Goal: Task Accomplishment & Management: Manage account settings

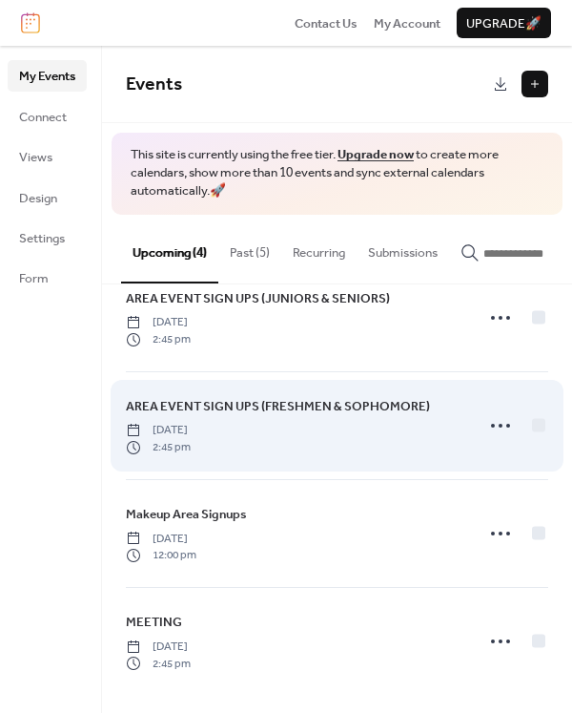
scroll to position [37, 0]
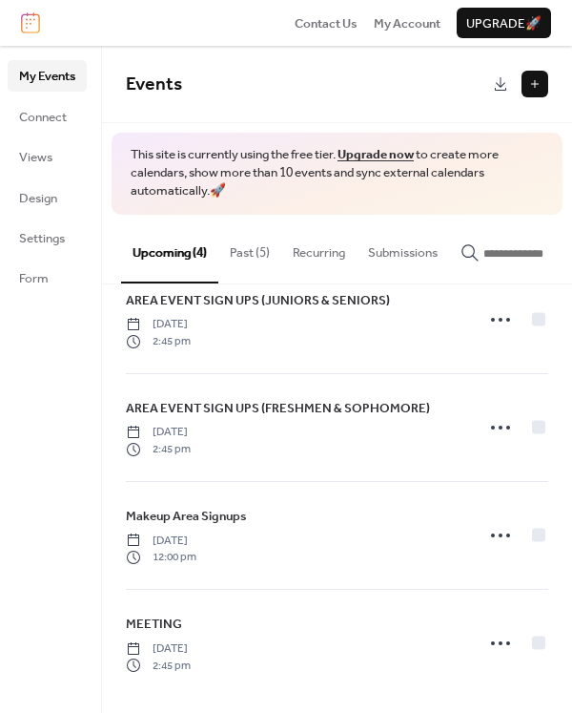
click at [262, 240] on button "Past (5)" at bounding box center [249, 248] width 63 height 67
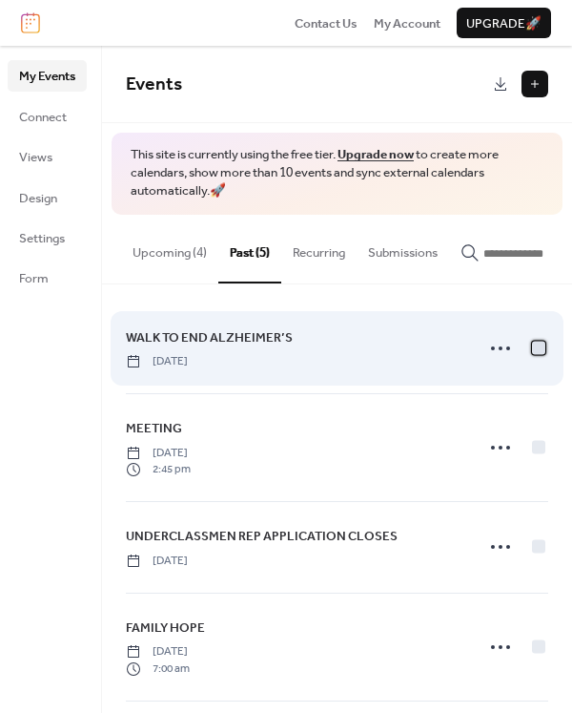
click at [531, 347] on div at bounding box center [538, 347] width 19 height 19
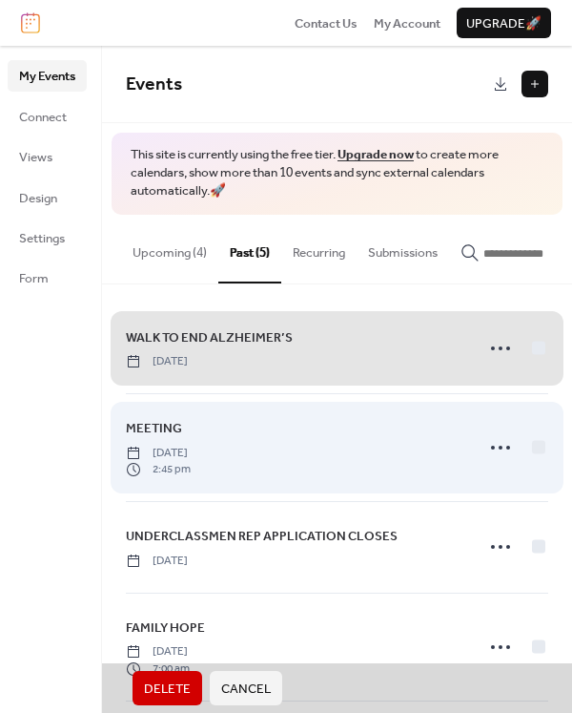
click at [541, 450] on span "MEETING [DATE] 2:45 pm" at bounding box center [337, 447] width 423 height 107
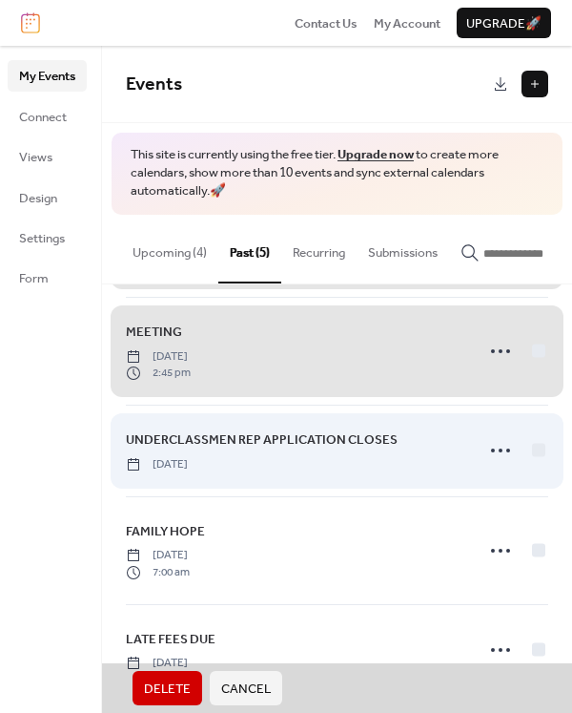
click at [538, 445] on span "UNDERCLASSMEN REP APPLICATION CLOSES [DATE]" at bounding box center [337, 450] width 423 height 90
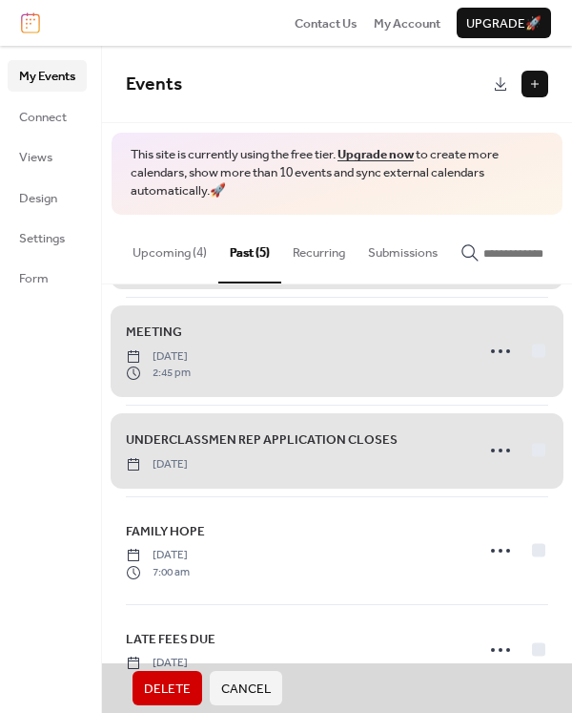
scroll to position [95, 0]
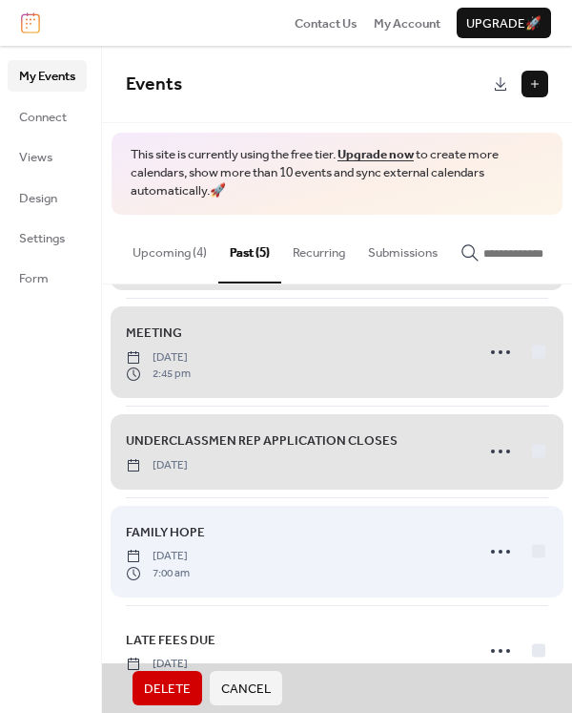
click at [536, 551] on span "FAMILY HOPE [DATE] 7:00 am" at bounding box center [337, 551] width 423 height 107
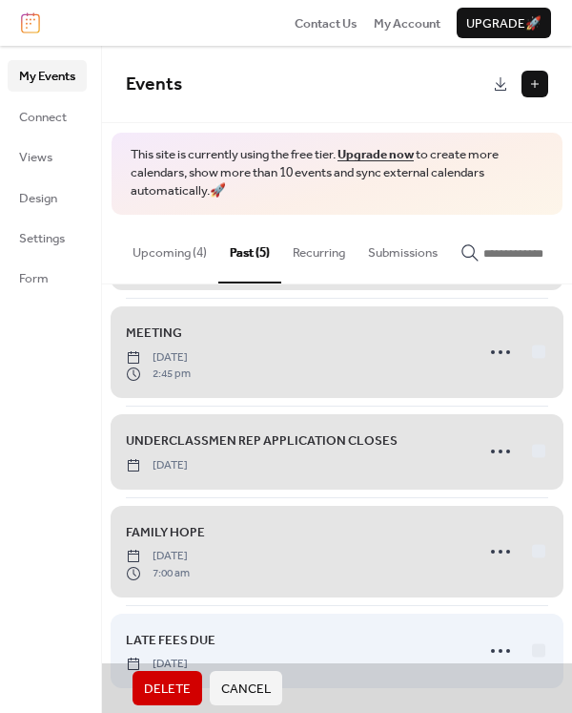
click at [538, 646] on span "LATE FEES DUE [DATE]" at bounding box center [337, 651] width 423 height 90
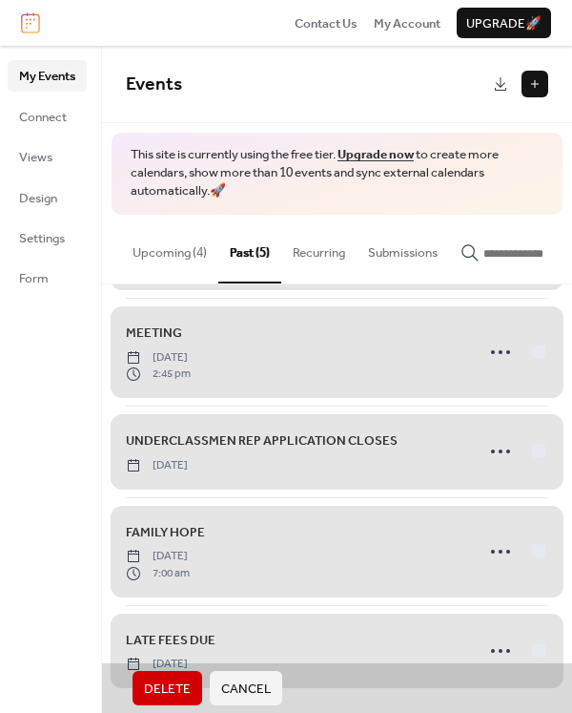
click at [172, 695] on span "Delete" at bounding box center [167, 688] width 47 height 19
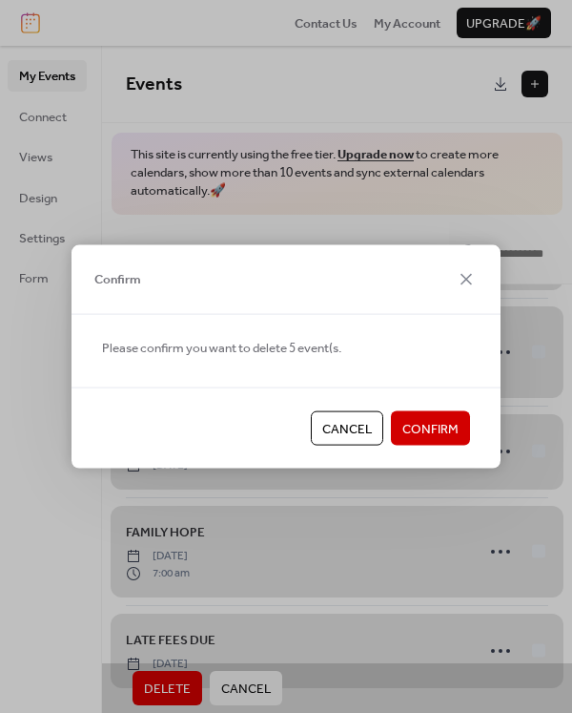
click at [446, 430] on span "Confirm" at bounding box center [431, 429] width 56 height 19
